Goal: Task Accomplishment & Management: Complete application form

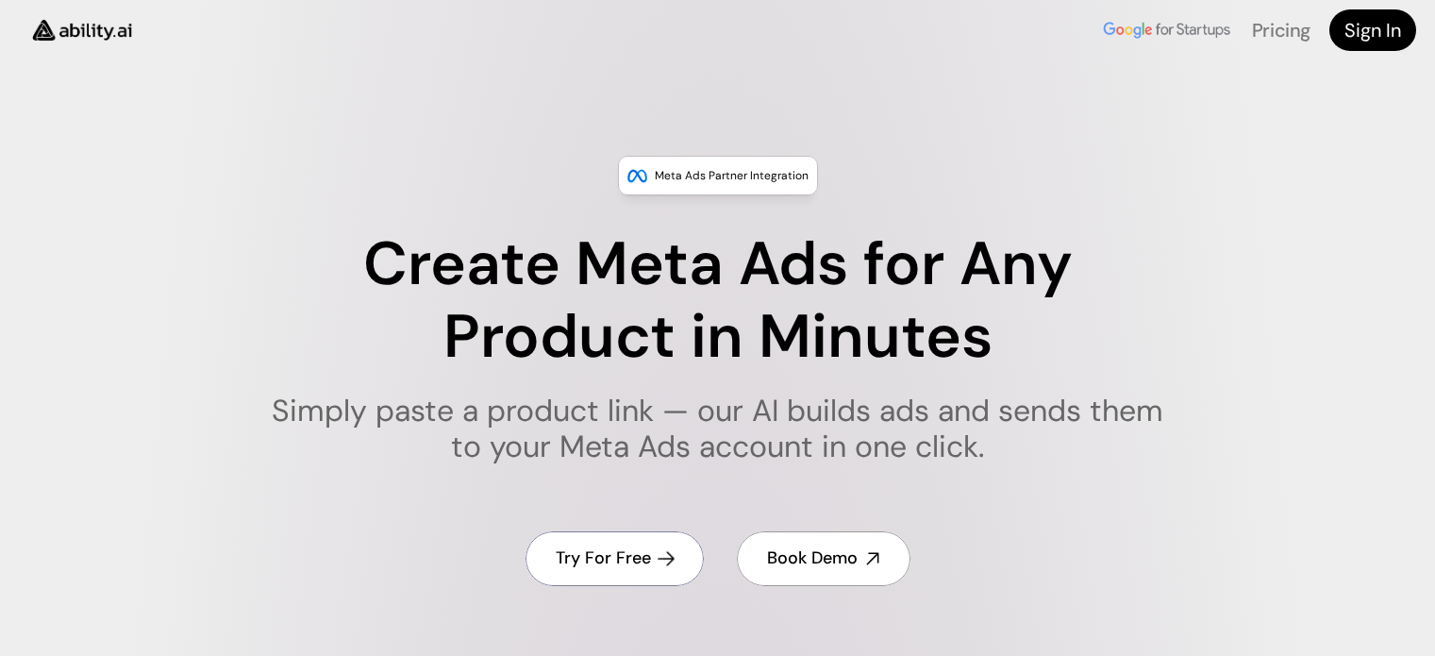
click at [615, 541] on link "Try For Free" at bounding box center [614, 558] width 178 height 54
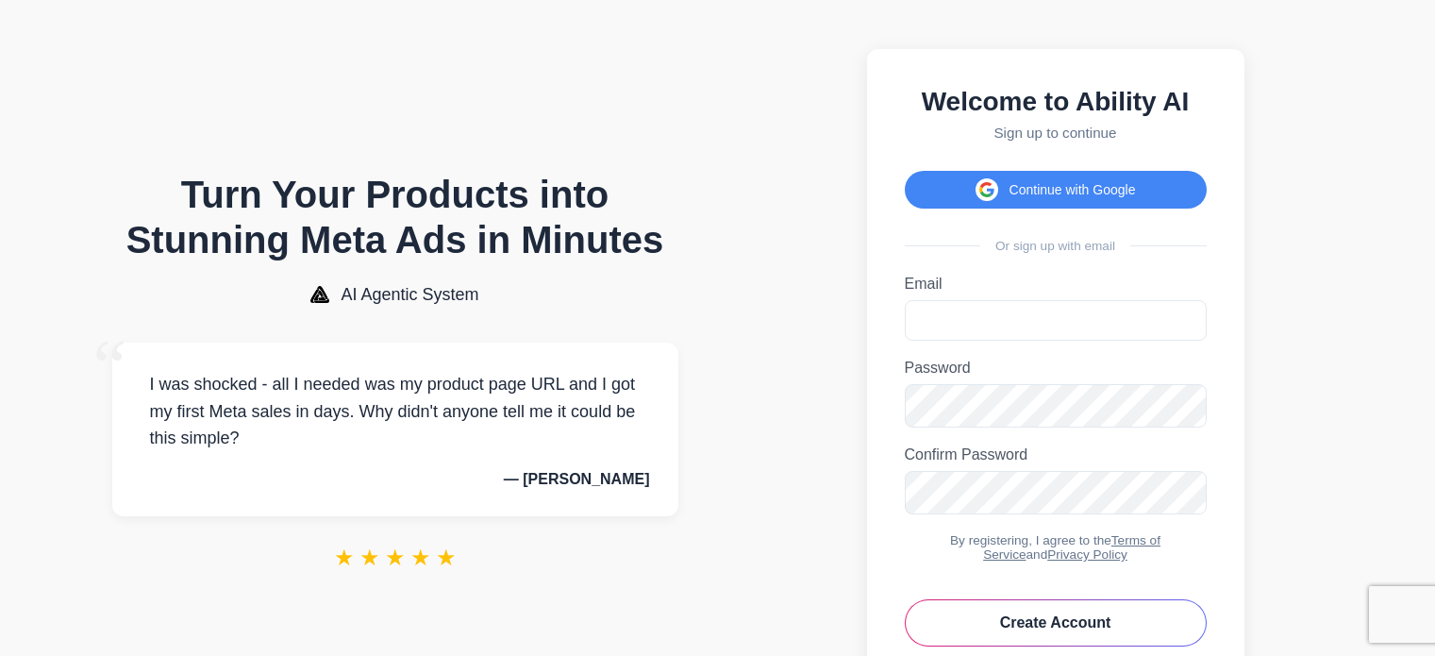
click at [1106, 555] on link "Terms of Service" at bounding box center [1071, 547] width 177 height 28
